Goal: Task Accomplishment & Management: Use online tool/utility

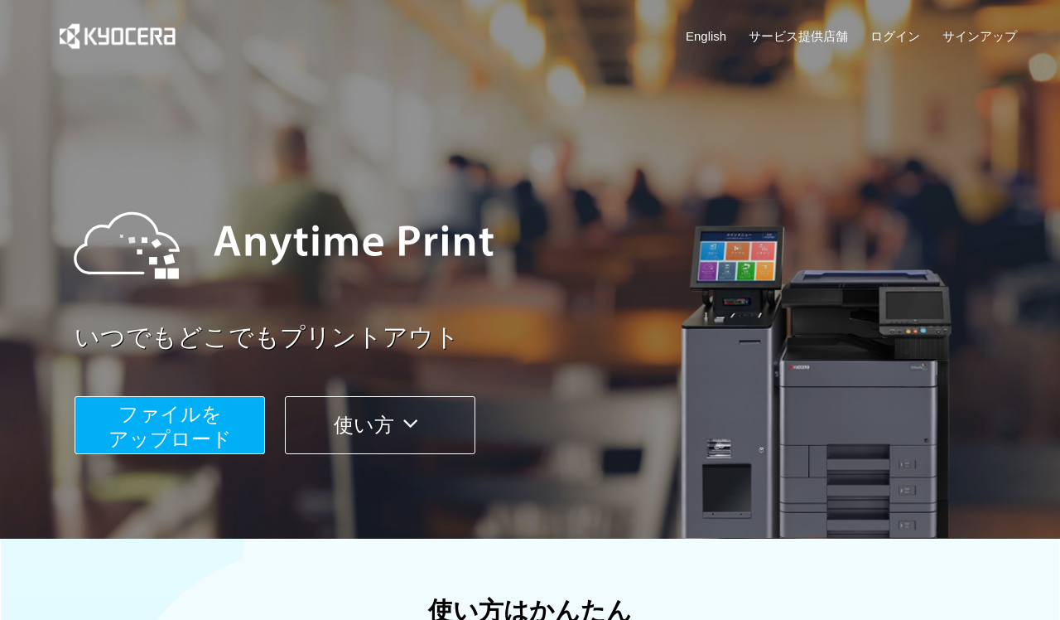
click at [176, 423] on span "ファイルを ​​アップロード" at bounding box center [170, 426] width 123 height 47
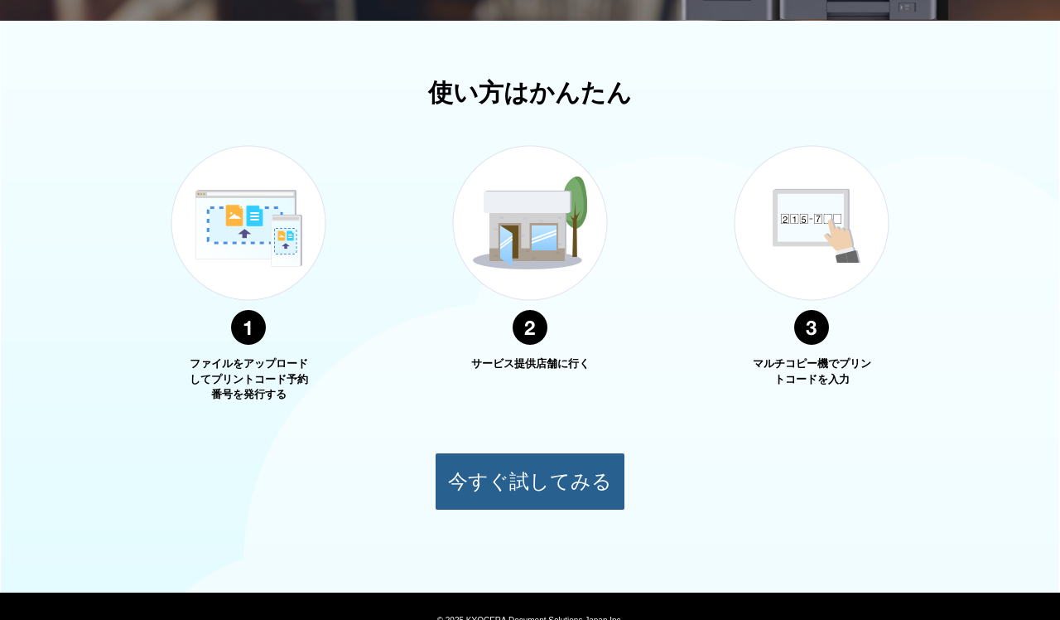
click at [507, 484] on button "今すぐ試してみる" at bounding box center [530, 481] width 191 height 58
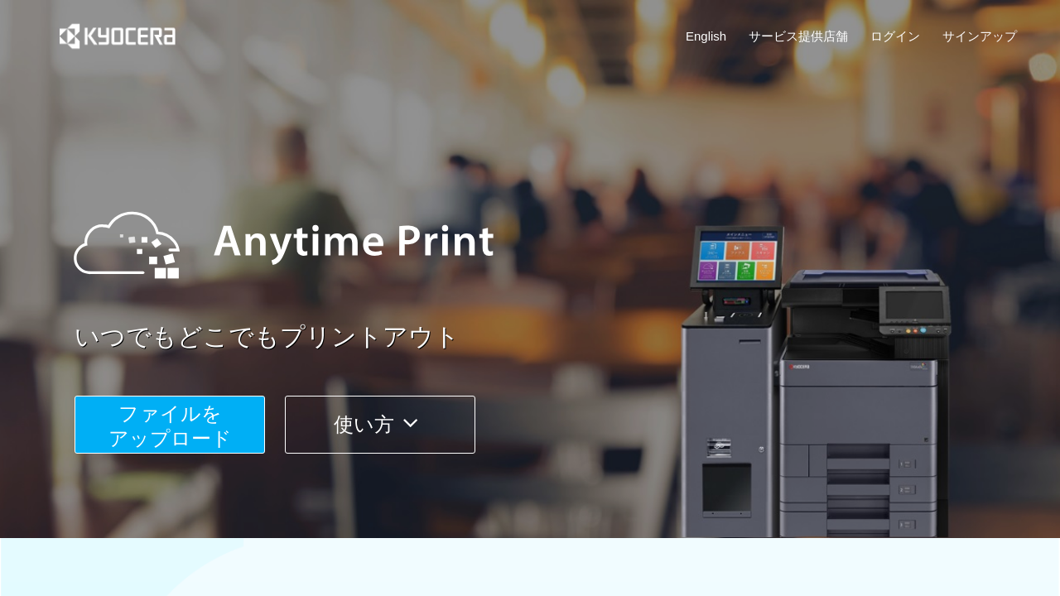
click at [203, 423] on span "ファイルを ​​アップロード" at bounding box center [170, 426] width 123 height 47
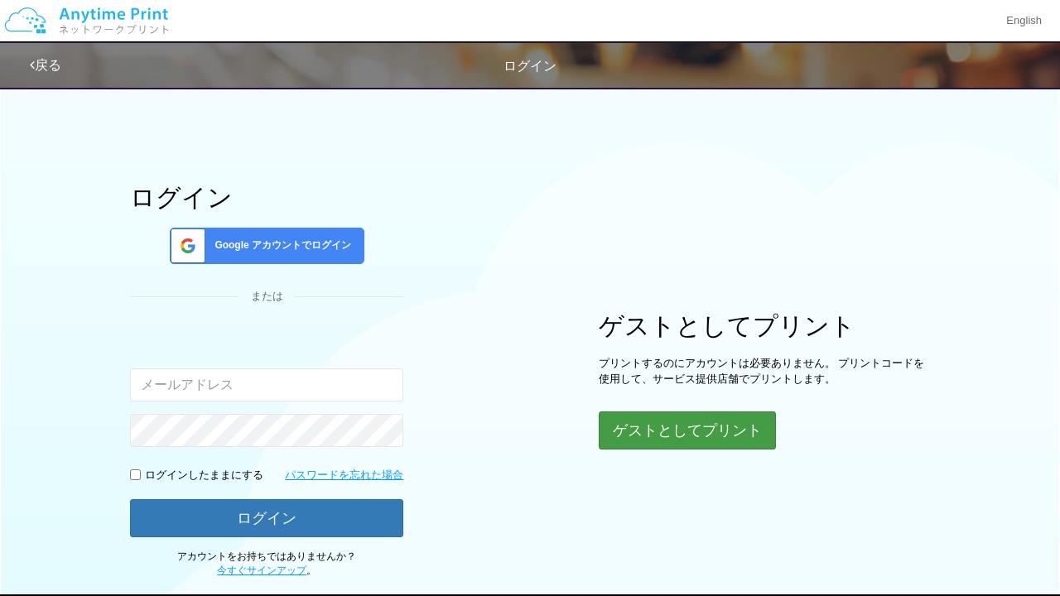
click at [713, 422] on button "ゲストとしてプリント" at bounding box center [687, 431] width 177 height 38
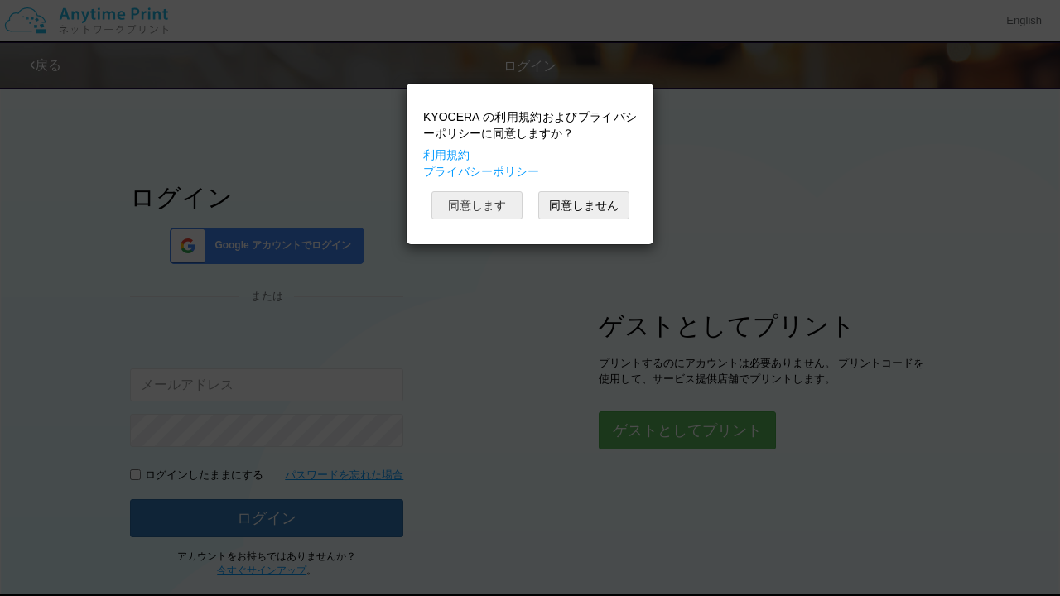
click at [494, 204] on button "同意します" at bounding box center [477, 205] width 91 height 28
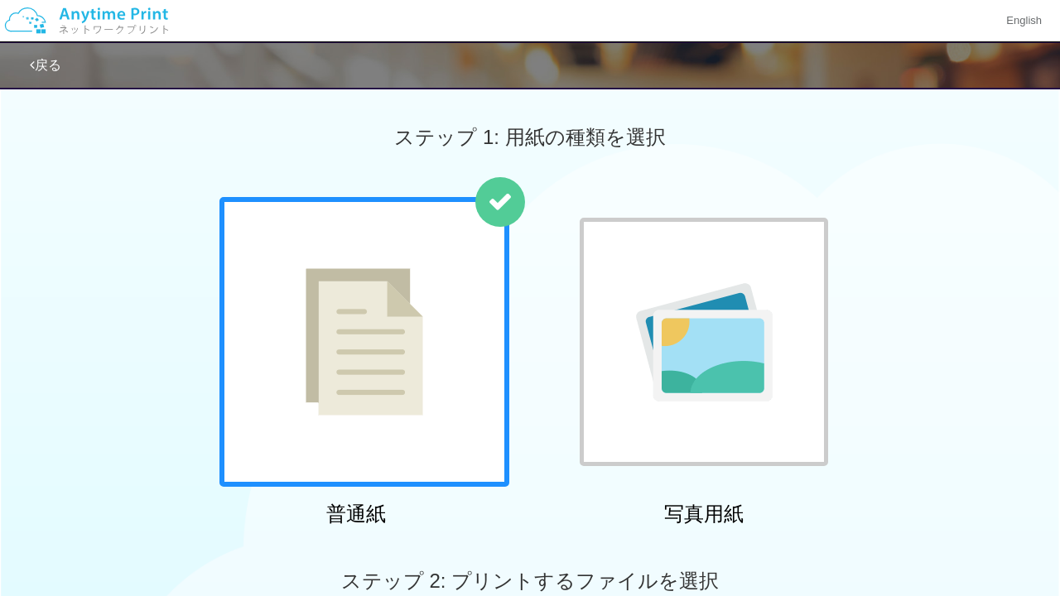
click at [441, 258] on div at bounding box center [364, 342] width 290 height 290
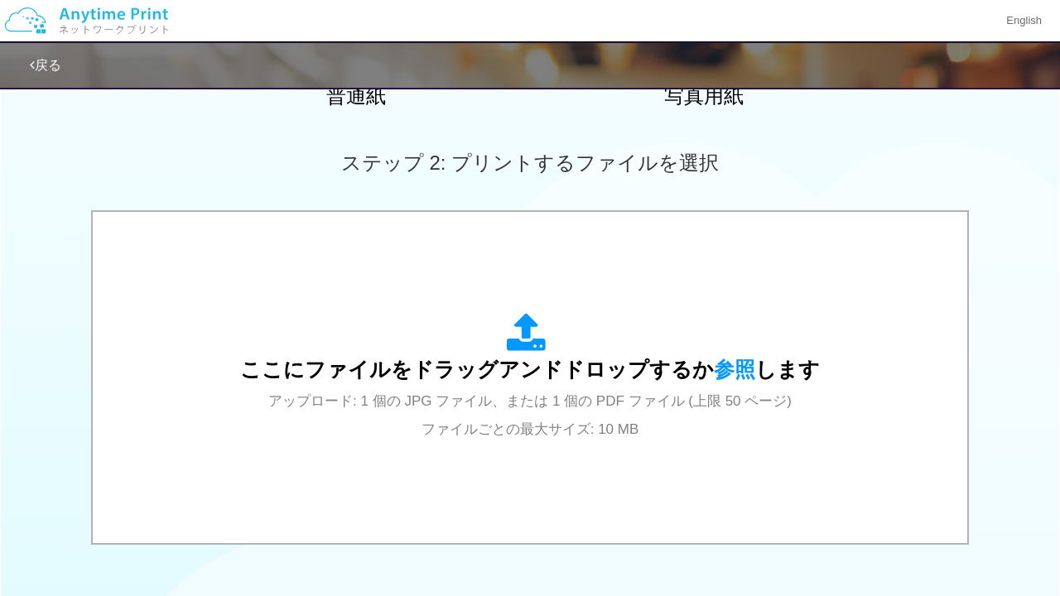
scroll to position [550, 0]
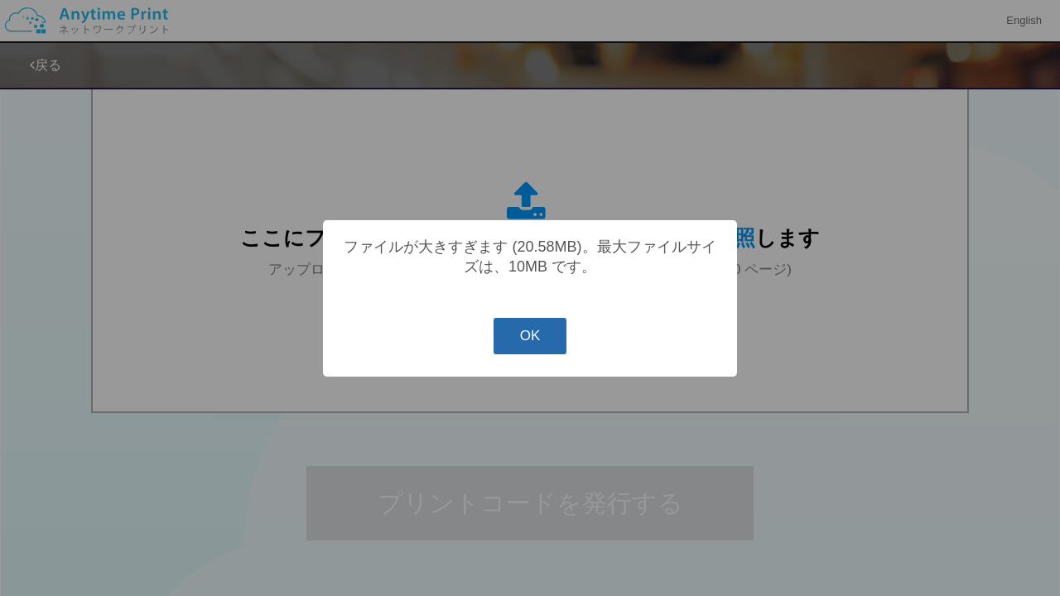
click at [533, 355] on button "OK" at bounding box center [531, 336] width 74 height 36
